Goal: Task Accomplishment & Management: Manage account settings

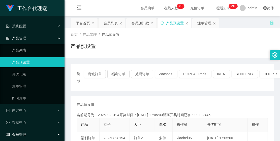
scroll to position [15, 0]
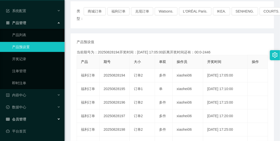
click at [30, 120] on div "会员管理" at bounding box center [32, 119] width 64 height 10
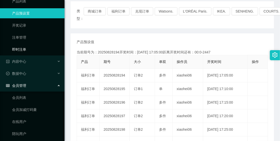
scroll to position [112, 0]
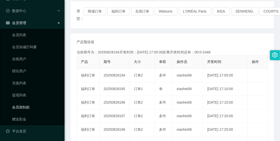
click at [28, 105] on link "会员加扣款" at bounding box center [36, 107] width 48 height 10
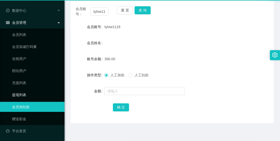
scroll to position [52, 0]
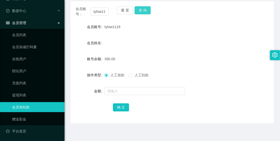
click at [142, 8] on button "查 询" at bounding box center [142, 10] width 16 height 8
click at [138, 73] on span "人工扣款" at bounding box center [141, 75] width 18 height 4
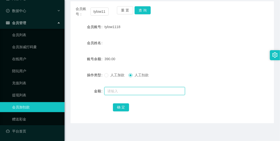
click at [129, 92] on input "text" at bounding box center [144, 91] width 81 height 8
type input "390"
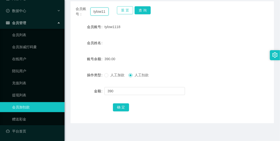
scroll to position [0, 4]
drag, startPoint x: 92, startPoint y: 10, endPoint x: 127, endPoint y: 16, distance: 35.3
click at [127, 16] on div "会员账号： tylow1118 重 置 查 询" at bounding box center [171, 11] width 203 height 11
click at [137, 8] on button "查 询" at bounding box center [142, 10] width 16 height 8
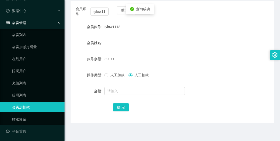
click at [125, 87] on div at bounding box center [163, 91] width 119 height 10
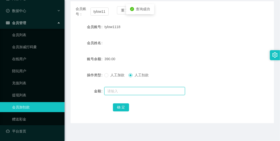
click at [128, 88] on input "text" at bounding box center [144, 91] width 81 height 8
type input "390"
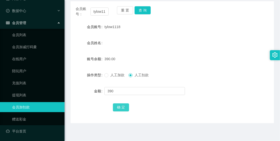
click at [125, 106] on button "确 定" at bounding box center [121, 108] width 16 height 8
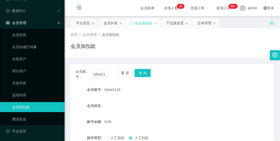
click at [43, 22] on div "会员管理" at bounding box center [32, 23] width 64 height 10
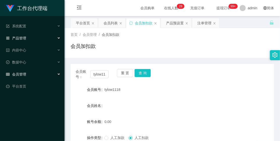
click at [37, 38] on div "产品管理" at bounding box center [32, 38] width 64 height 10
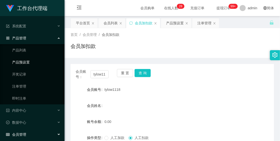
click at [35, 61] on link "产品预设置" at bounding box center [36, 62] width 48 height 10
